Goal: Information Seeking & Learning: Check status

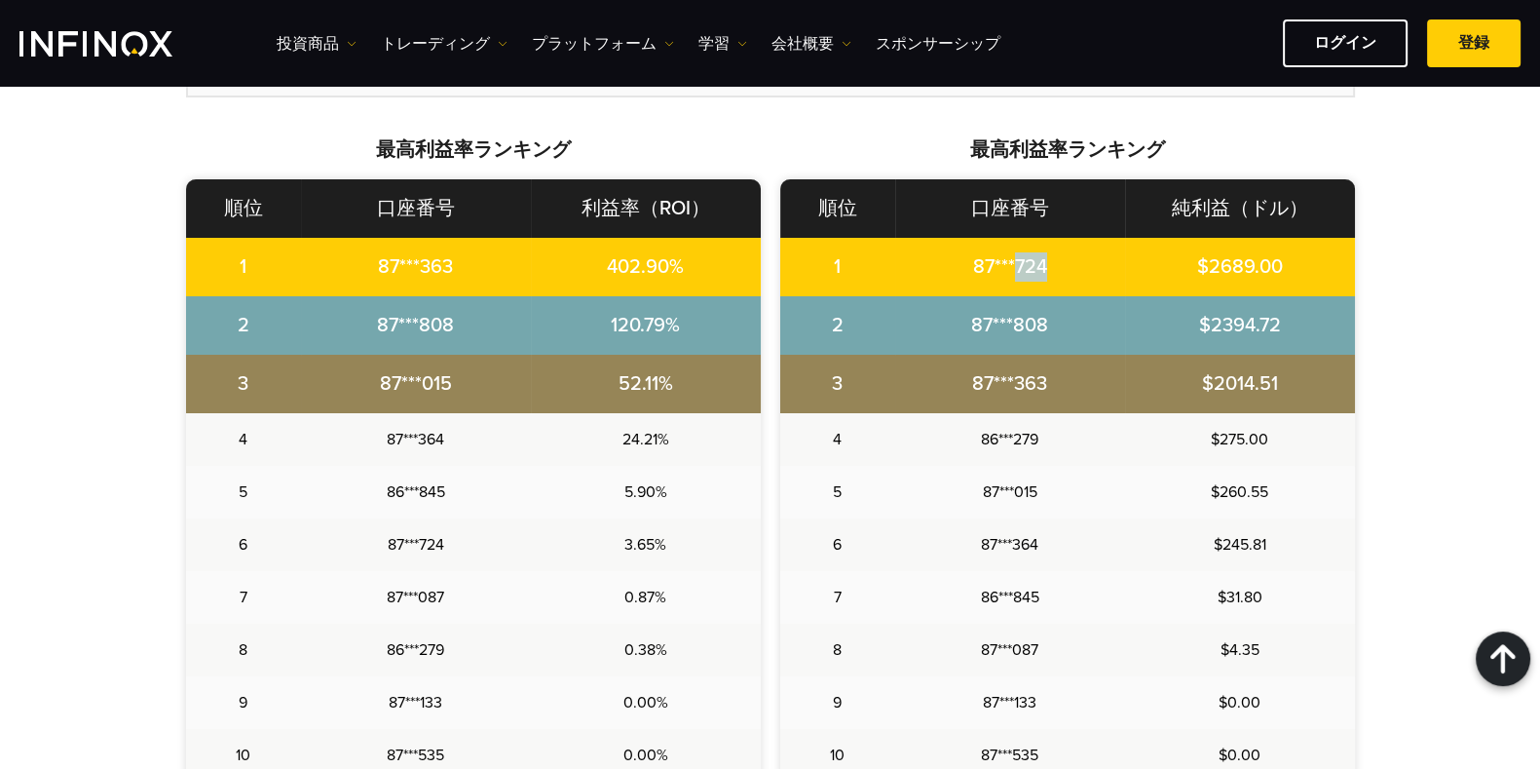
drag, startPoint x: 1008, startPoint y: 261, endPoint x: 1051, endPoint y: 265, distance: 43.0
click at [1051, 265] on td "87***724" at bounding box center [1010, 267] width 230 height 58
copy td "724"
drag, startPoint x: 1180, startPoint y: 263, endPoint x: 1287, endPoint y: 268, distance: 107.3
click at [1287, 268] on td "$2689.00" at bounding box center [1240, 267] width 230 height 58
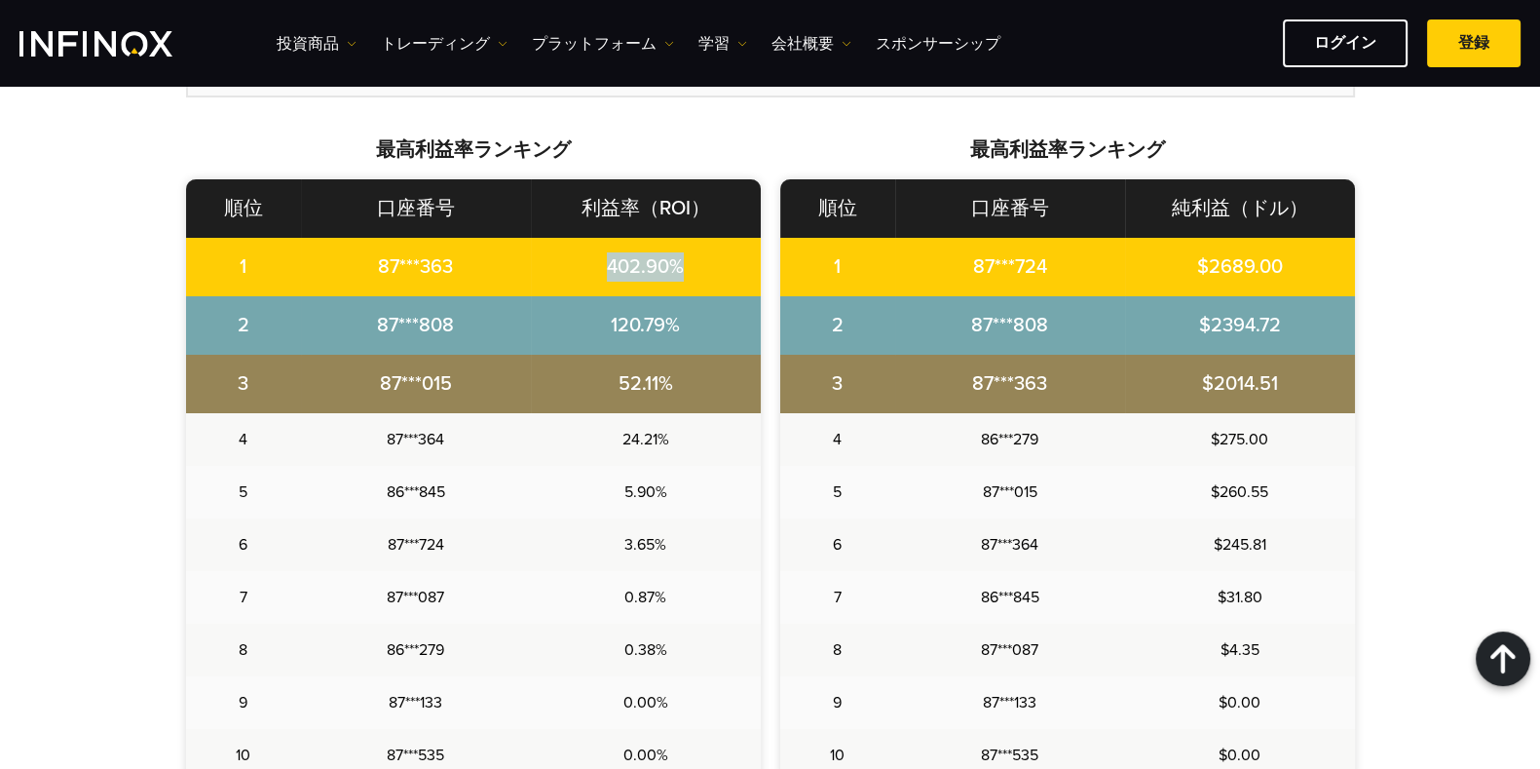
drag, startPoint x: 587, startPoint y: 261, endPoint x: 697, endPoint y: 273, distance: 110.7
click at [697, 273] on td "402.90%" at bounding box center [646, 267] width 230 height 58
copy td "402.90%"
drag, startPoint x: 1182, startPoint y: 265, endPoint x: 1279, endPoint y: 267, distance: 97.5
click at [1279, 267] on td "$2689.00" at bounding box center [1240, 267] width 230 height 58
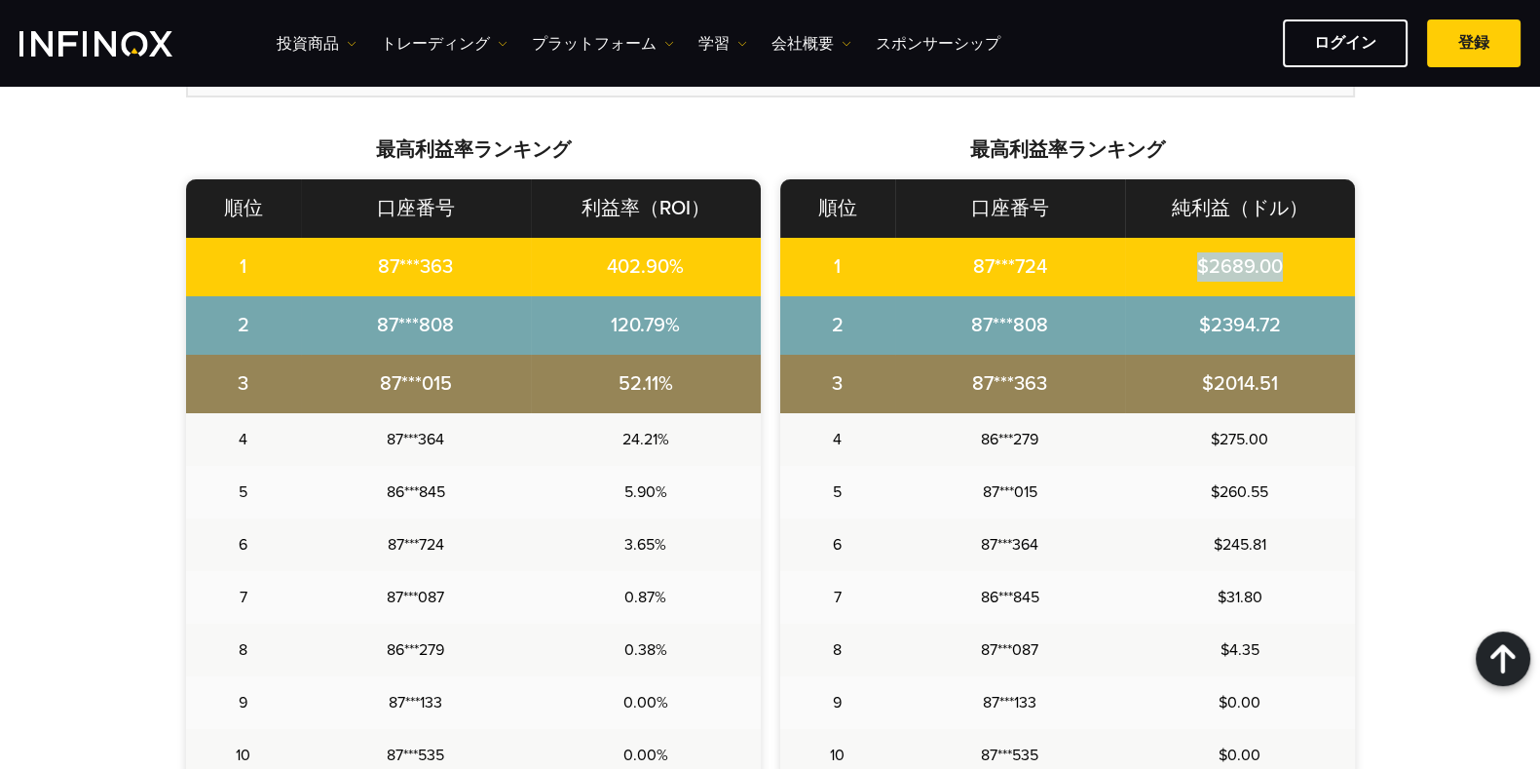
copy td "$2689.00"
click at [424, 328] on td "87***808" at bounding box center [416, 325] width 230 height 58
copy td "808"
drag, startPoint x: 589, startPoint y: 318, endPoint x: 676, endPoint y: 331, distance: 87.8
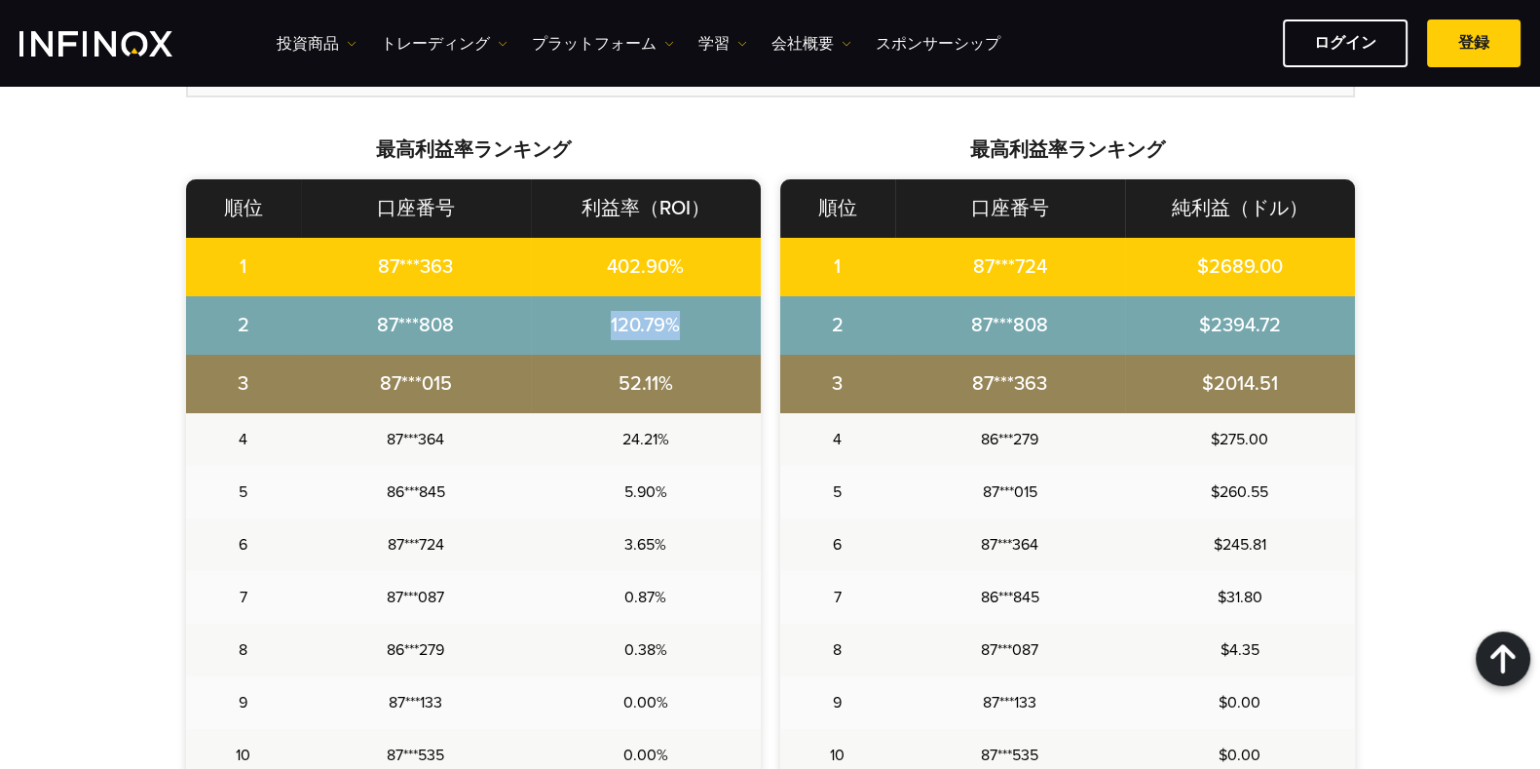
click at [676, 331] on td "120.79%" at bounding box center [646, 325] width 230 height 58
copy td "120.79%"
click at [433, 381] on td "87***015" at bounding box center [416, 384] width 230 height 58
copy td "015"
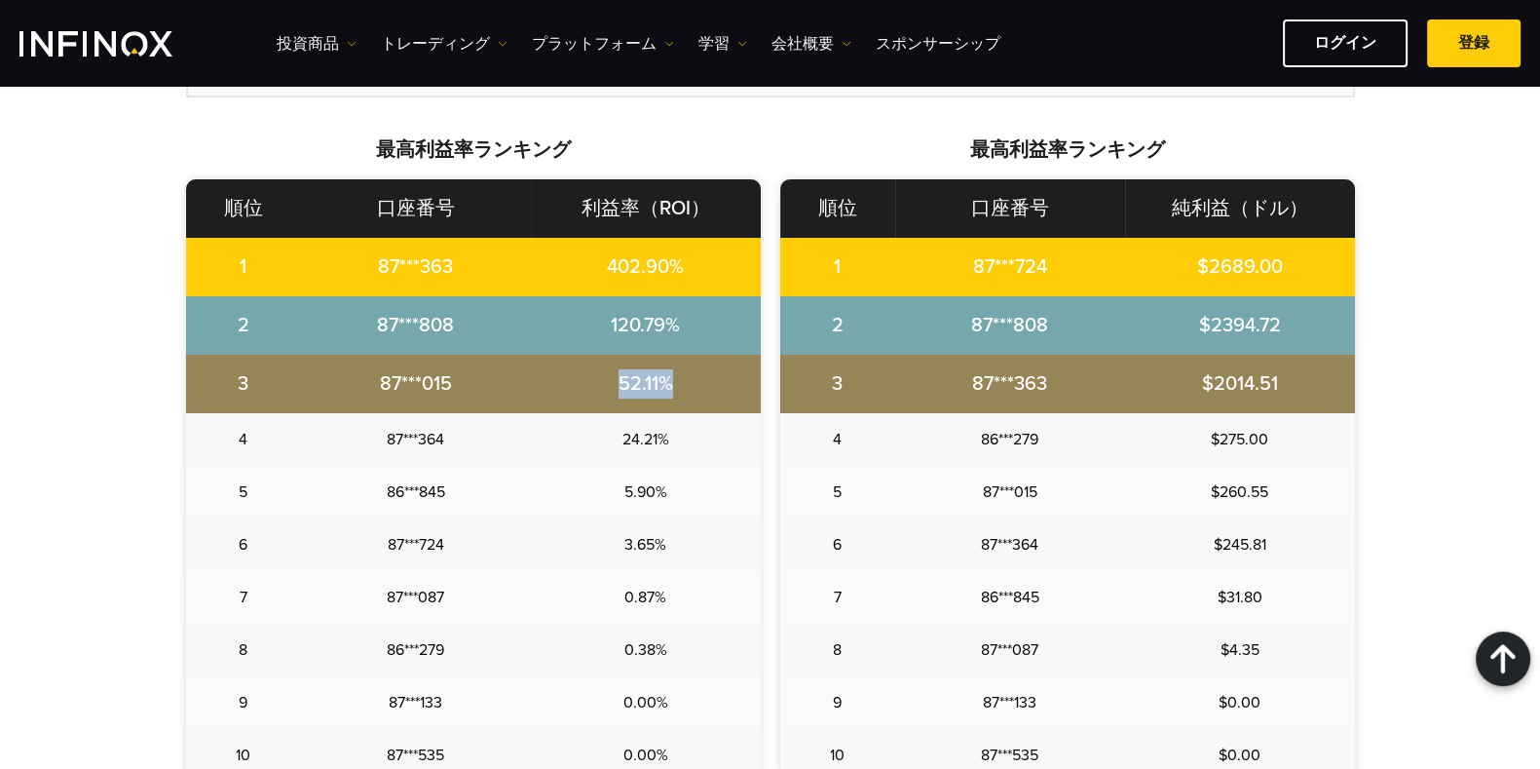
drag, startPoint x: 599, startPoint y: 377, endPoint x: 681, endPoint y: 385, distance: 82.2
click at [681, 385] on td "52.11%" at bounding box center [646, 384] width 230 height 58
copy td "52.11%"
click at [426, 436] on td "87***364" at bounding box center [416, 439] width 230 height 53
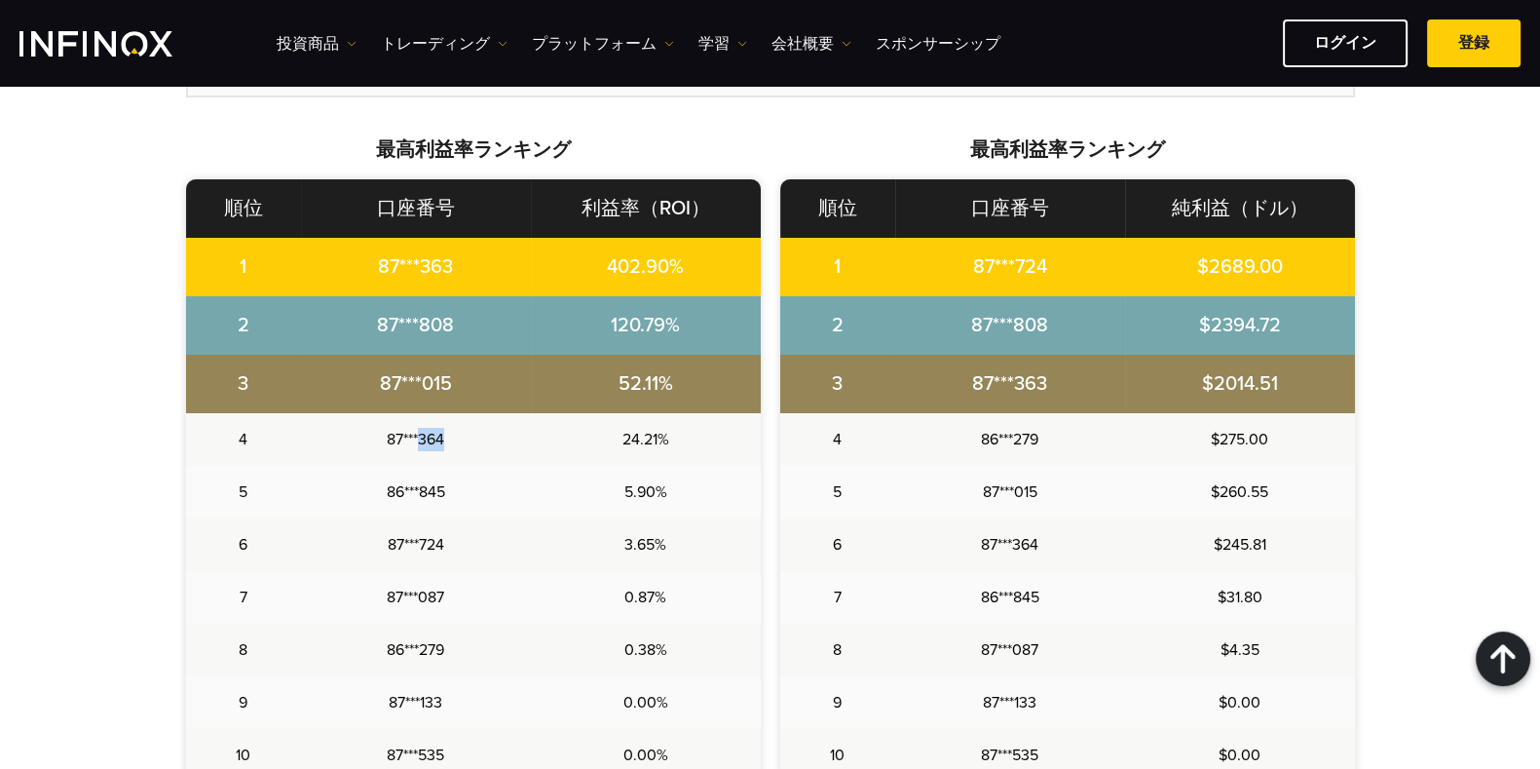
copy td "364"
drag, startPoint x: 596, startPoint y: 438, endPoint x: 670, endPoint y: 440, distance: 74.1
click at [670, 440] on td "24.21%" at bounding box center [646, 439] width 230 height 53
copy td "24.21%"
click at [429, 494] on td "86***845" at bounding box center [416, 492] width 230 height 53
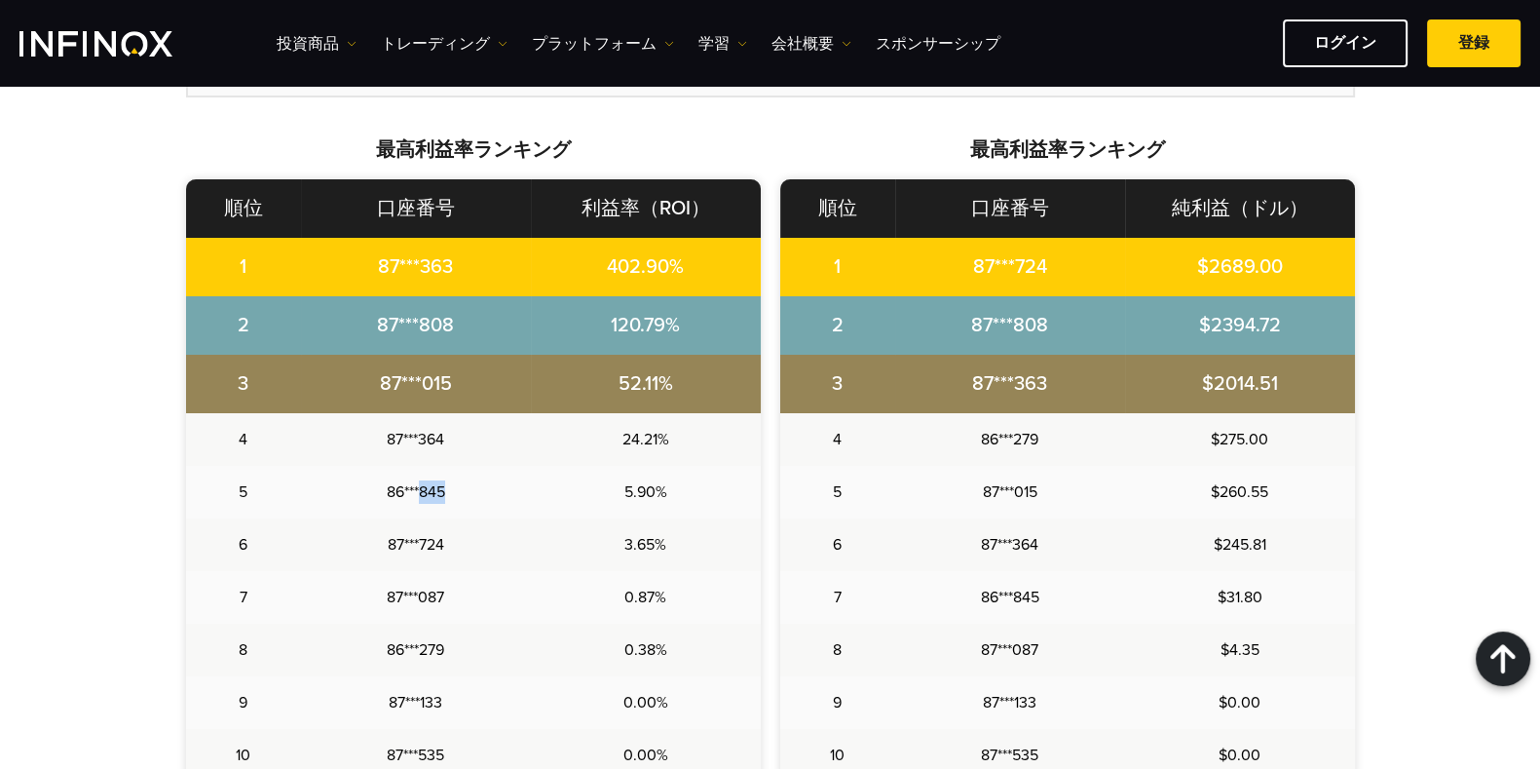
click at [429, 494] on td "86***845" at bounding box center [416, 492] width 230 height 53
copy td "845"
drag, startPoint x: 604, startPoint y: 488, endPoint x: 658, endPoint y: 495, distance: 54.0
click at [658, 495] on td "5.90%" at bounding box center [646, 492] width 230 height 53
